Goal: Information Seeking & Learning: Understand process/instructions

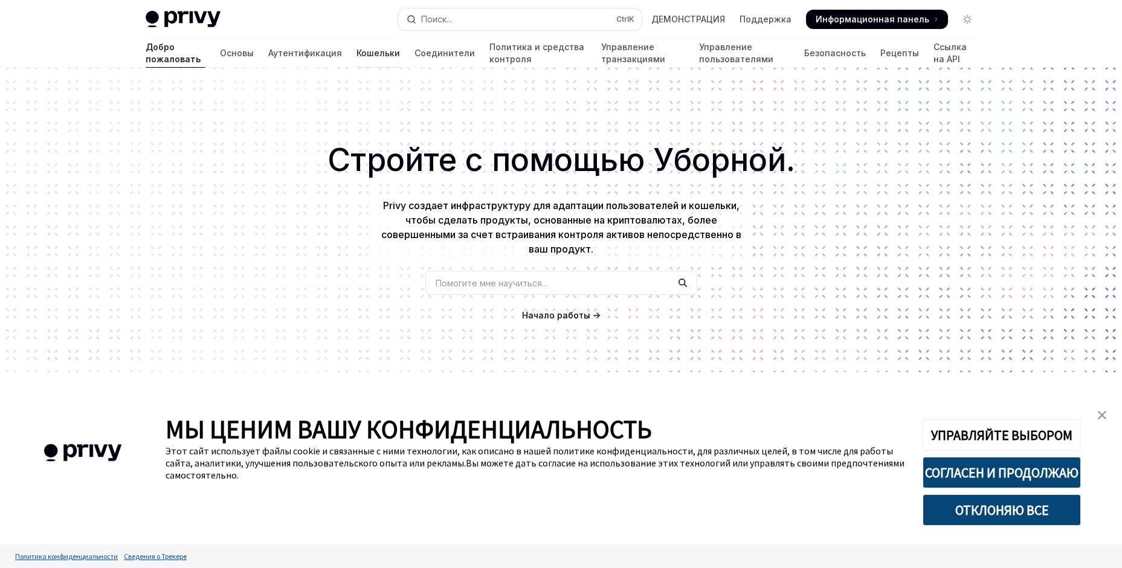
click at [356, 56] on ya-tr-span "Кошельки" at bounding box center [377, 53] width 43 height 12
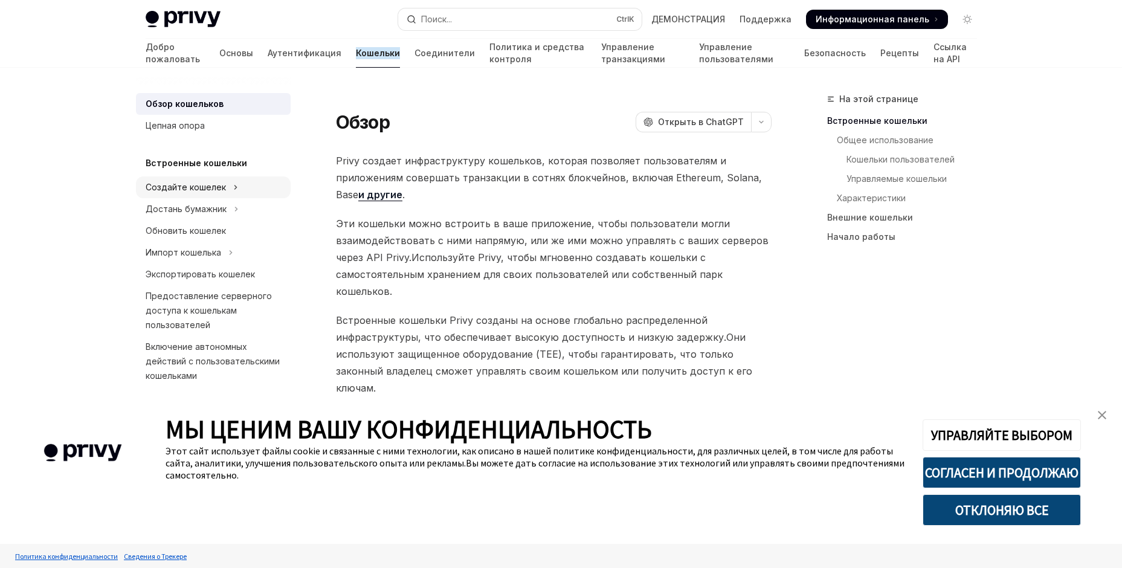
click at [165, 188] on ya-tr-span "Создайте кошелек" at bounding box center [186, 187] width 80 height 10
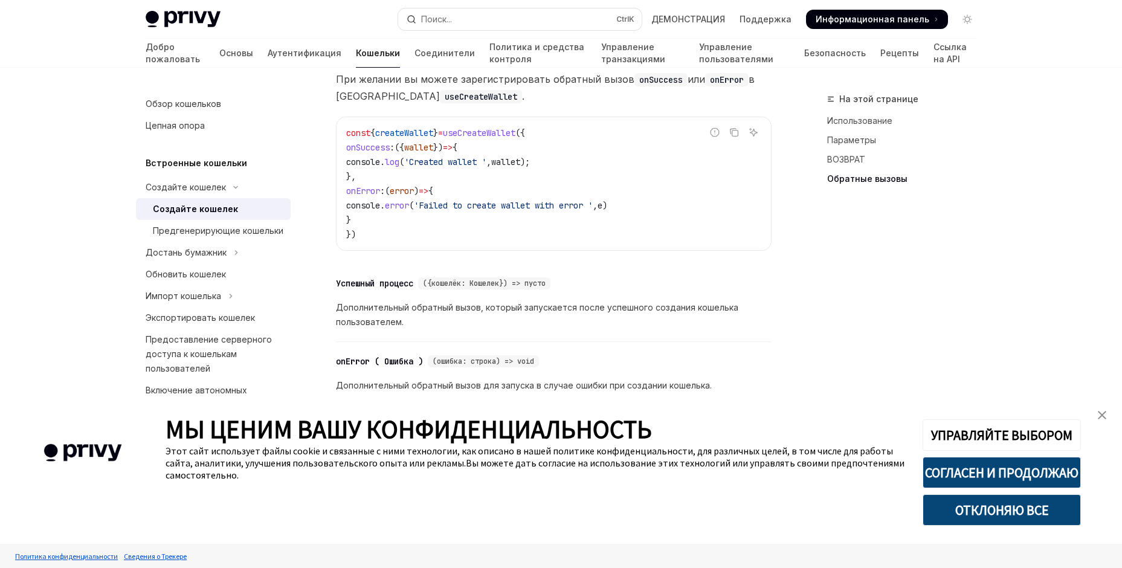
scroll to position [1020, 0]
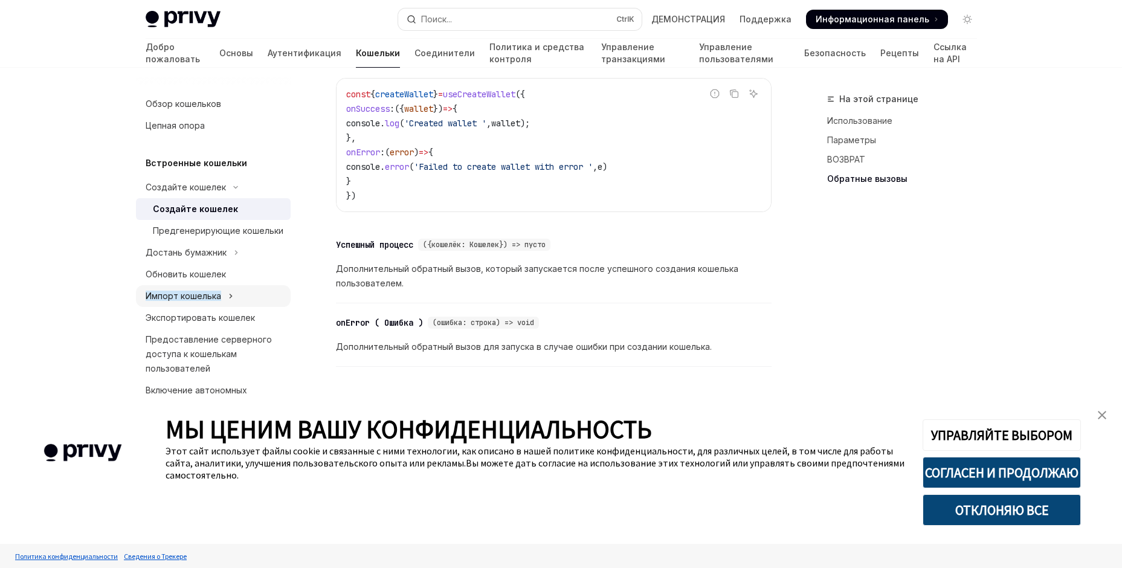
click at [163, 301] on ya-tr-span "Импорт кошелька" at bounding box center [184, 296] width 76 height 10
type textarea "*"
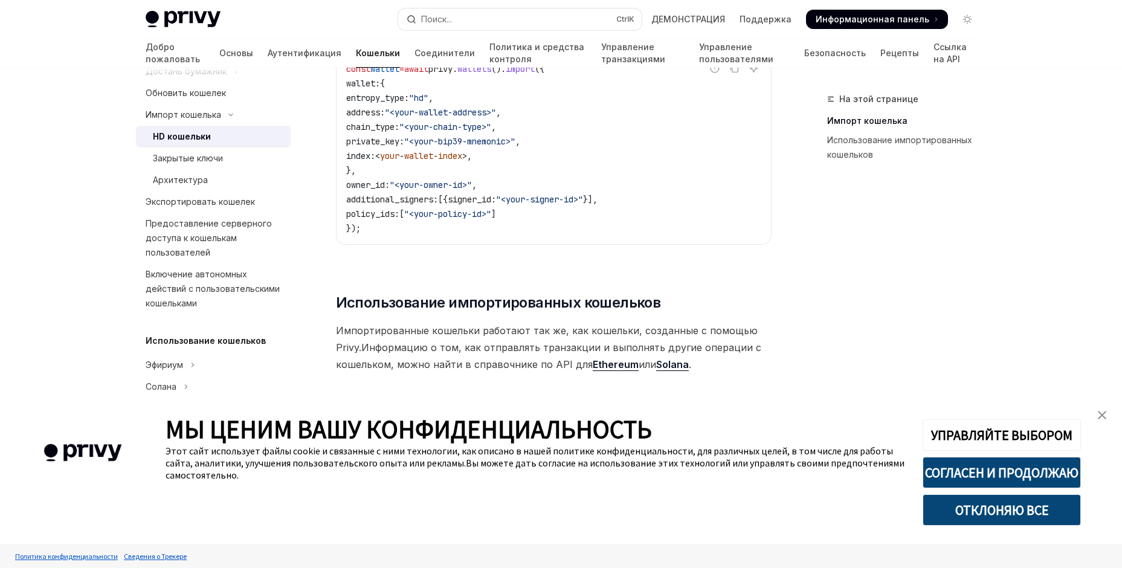
scroll to position [423, 0]
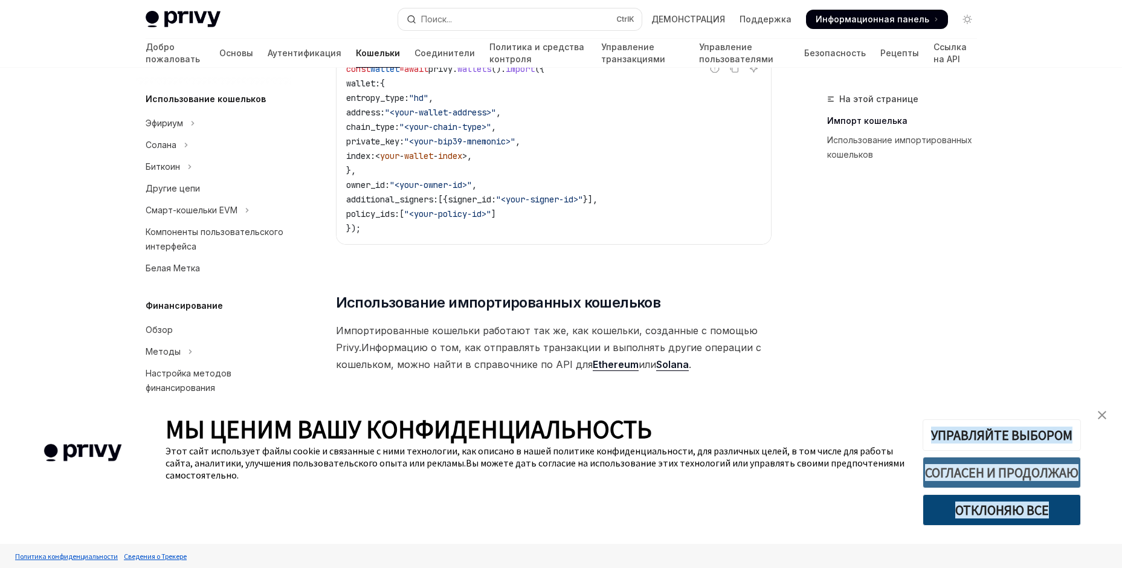
click at [991, 477] on ya-tr-span "СОГЛАСЕН И ПРОДОЛЖАЮ" at bounding box center [1001, 472] width 153 height 17
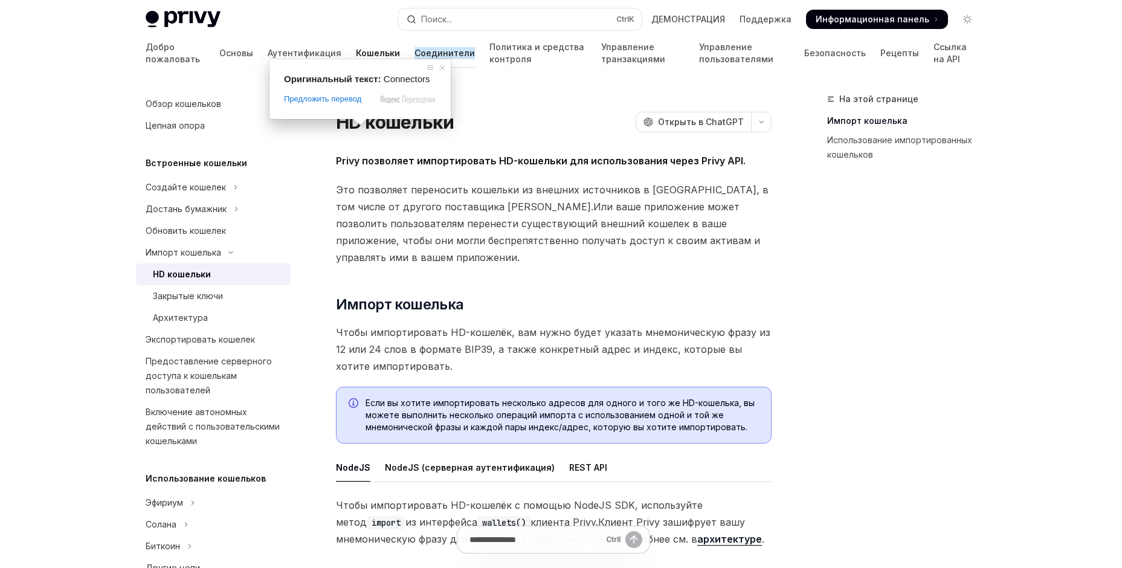
click at [414, 56] on ya-tr-span "Соединители" at bounding box center [444, 53] width 60 height 12
type textarea "*"
